Goal: Information Seeking & Learning: Learn about a topic

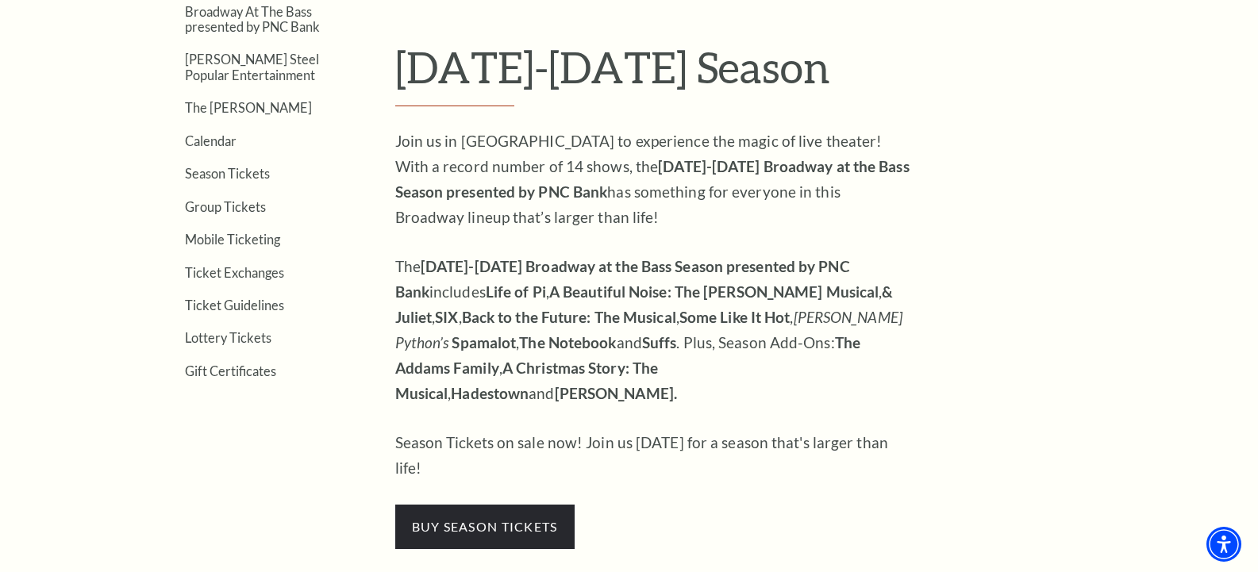
scroll to position [476, 0]
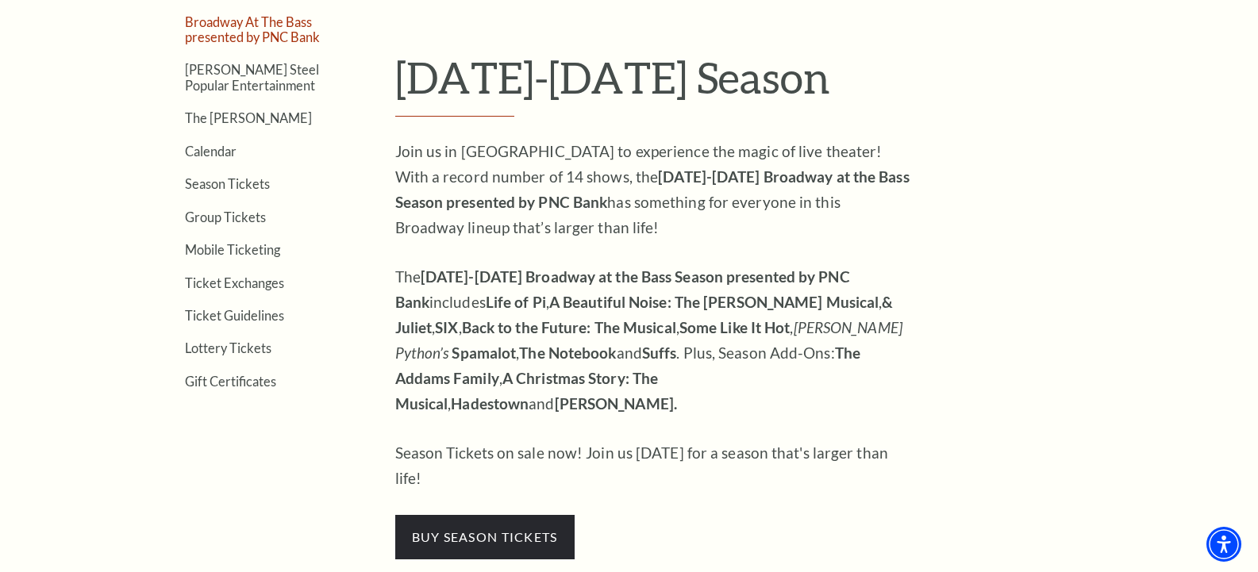
click at [250, 24] on link "Broadway At The Bass presented by PNC Bank" at bounding box center [252, 29] width 135 height 30
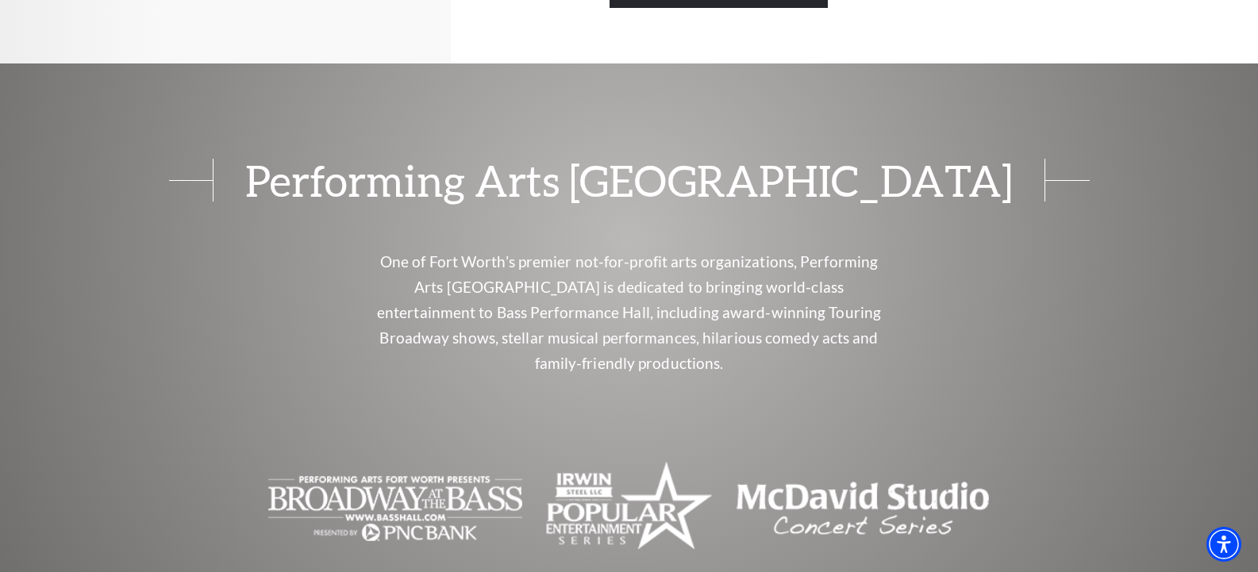
scroll to position [1109, 0]
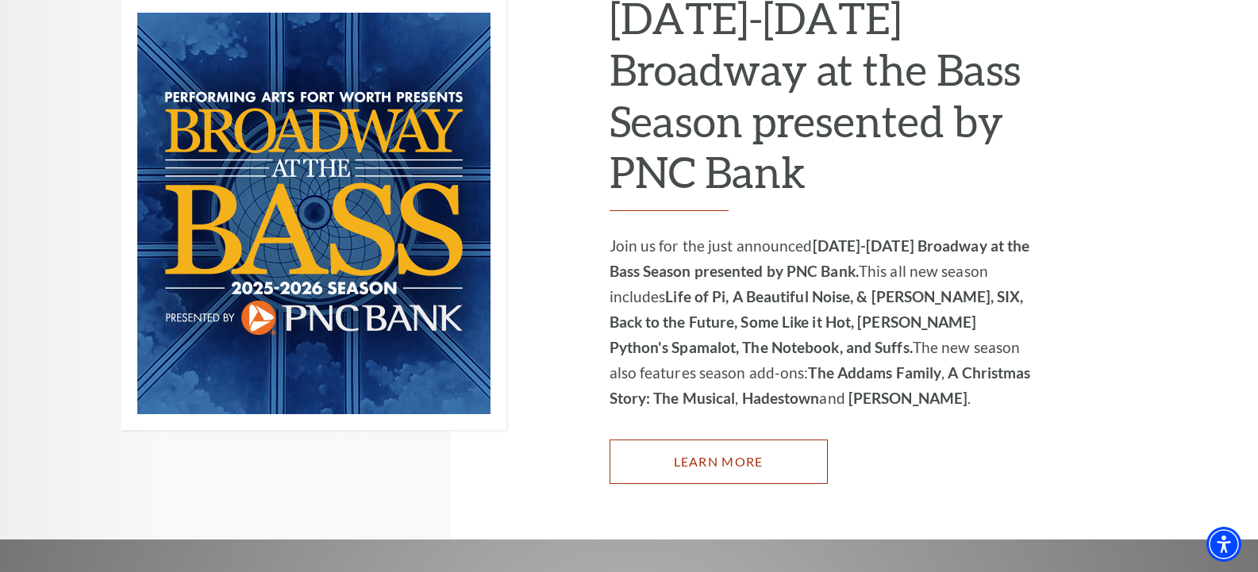
click at [721, 440] on link "Learn More" at bounding box center [718, 462] width 218 height 44
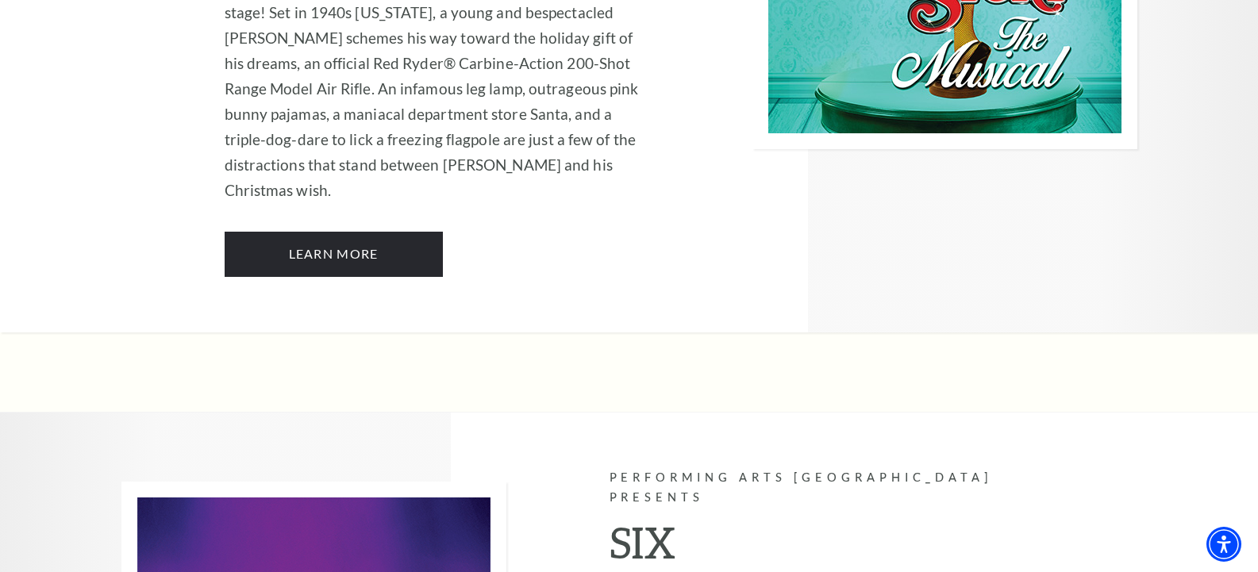
scroll to position [5790, 0]
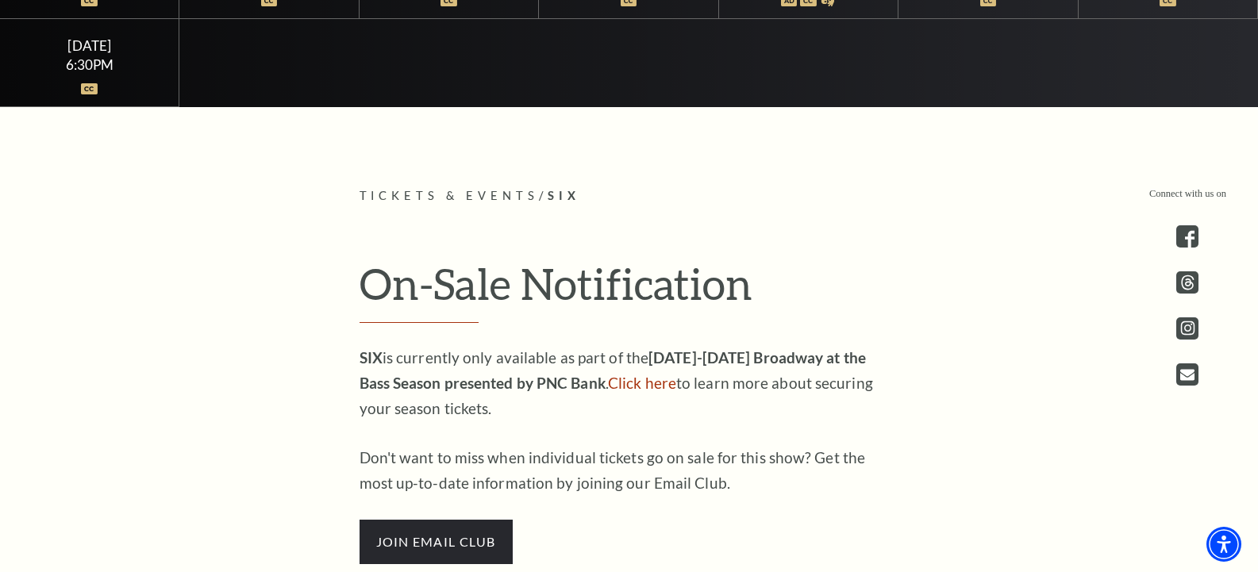
scroll to position [635, 0]
